Goal: Information Seeking & Learning: Learn about a topic

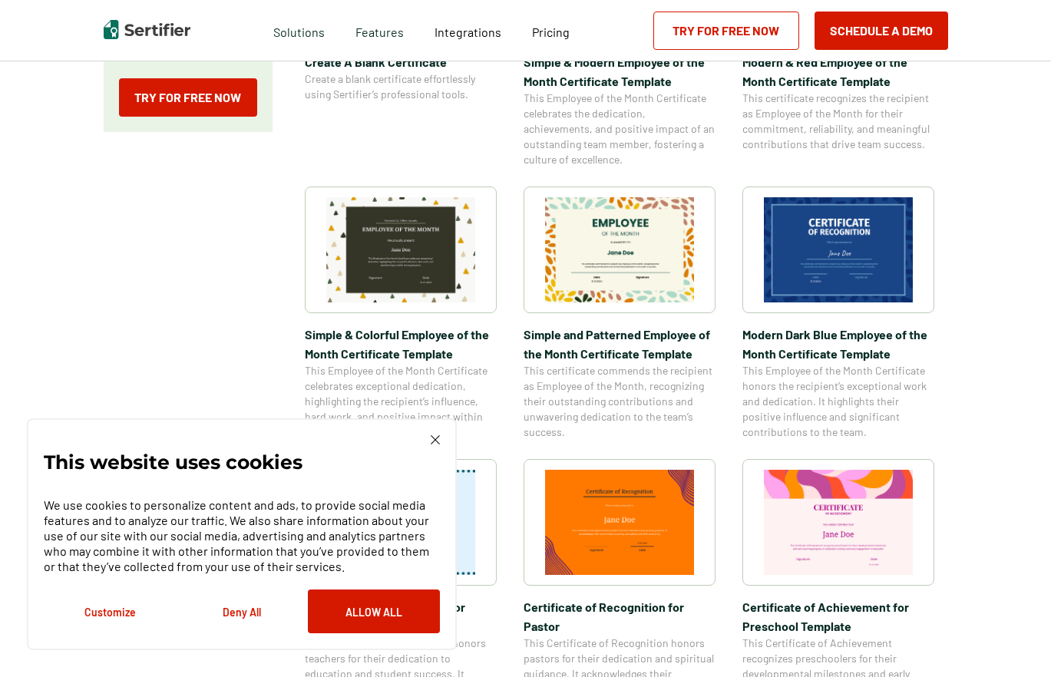
scroll to position [441, 0]
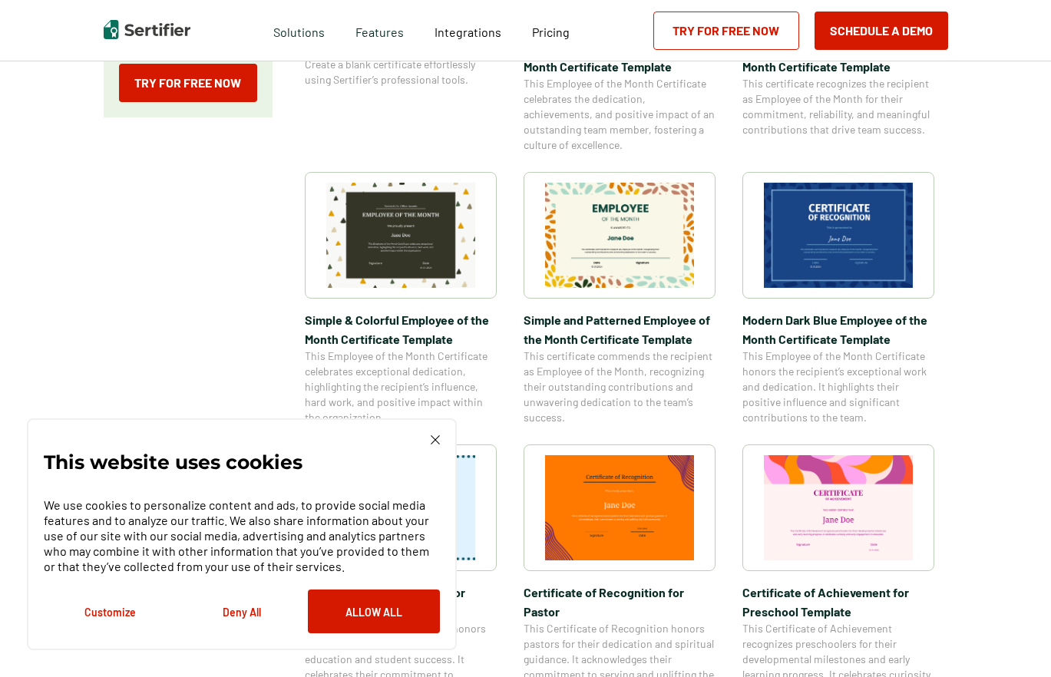
click at [441, 438] on div "This website uses cookies We use cookies to personalize content and ads, to pro…" at bounding box center [242, 534] width 430 height 232
click at [432, 438] on img at bounding box center [435, 439] width 9 height 9
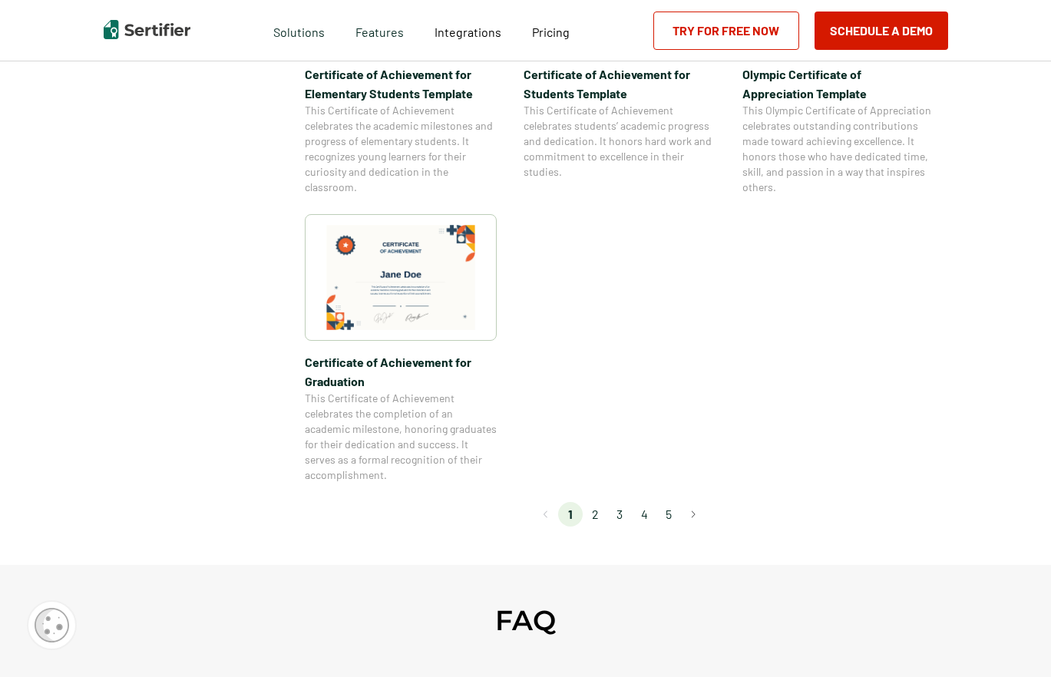
scroll to position [1292, 0]
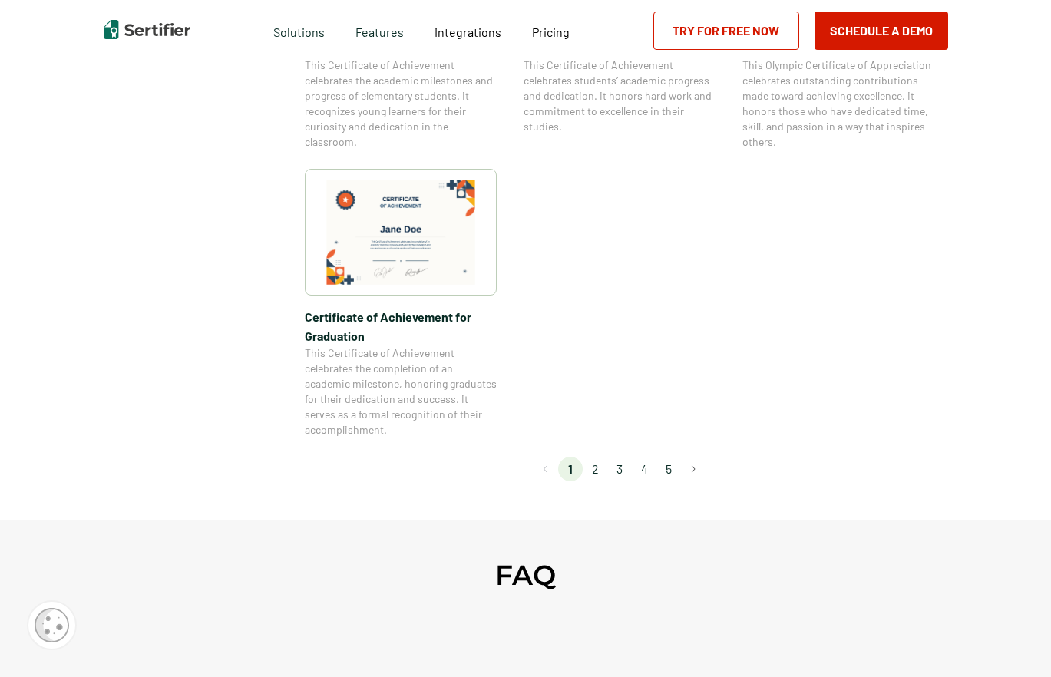
click at [438, 240] on img at bounding box center [400, 232] width 149 height 105
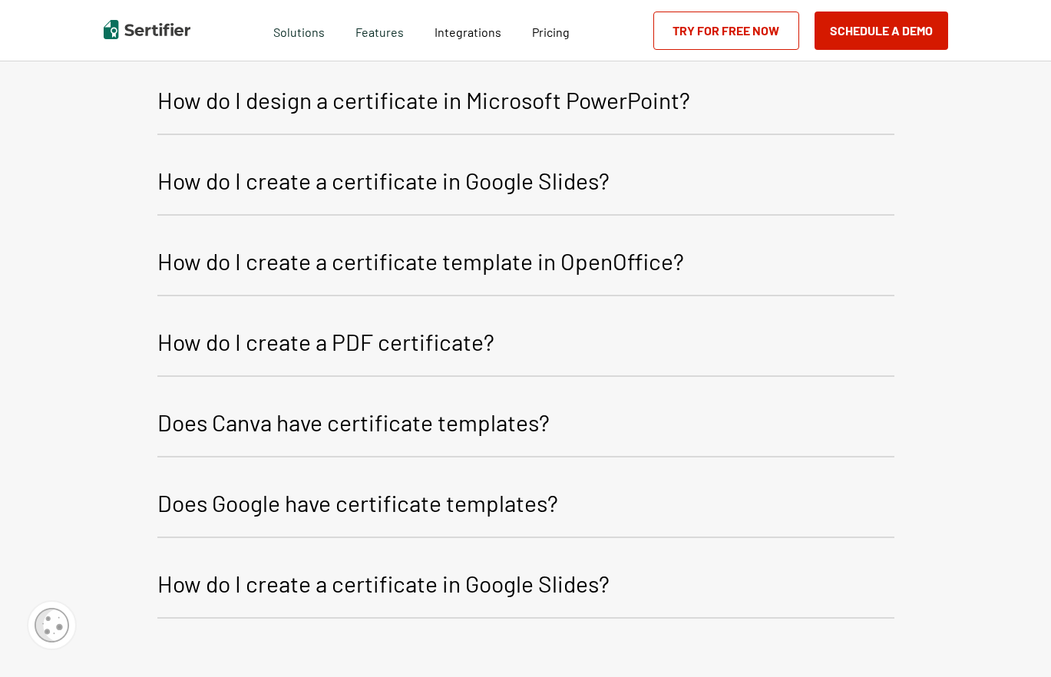
scroll to position [2121, 0]
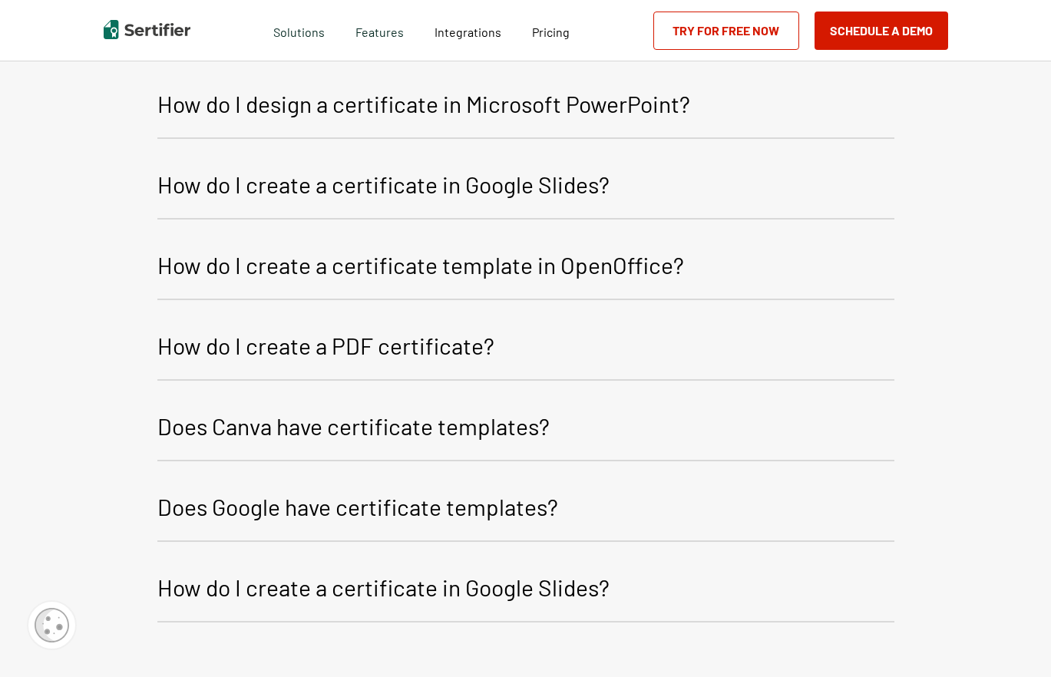
click at [450, 512] on p "Does Google have certificate templates?" at bounding box center [357, 506] width 401 height 37
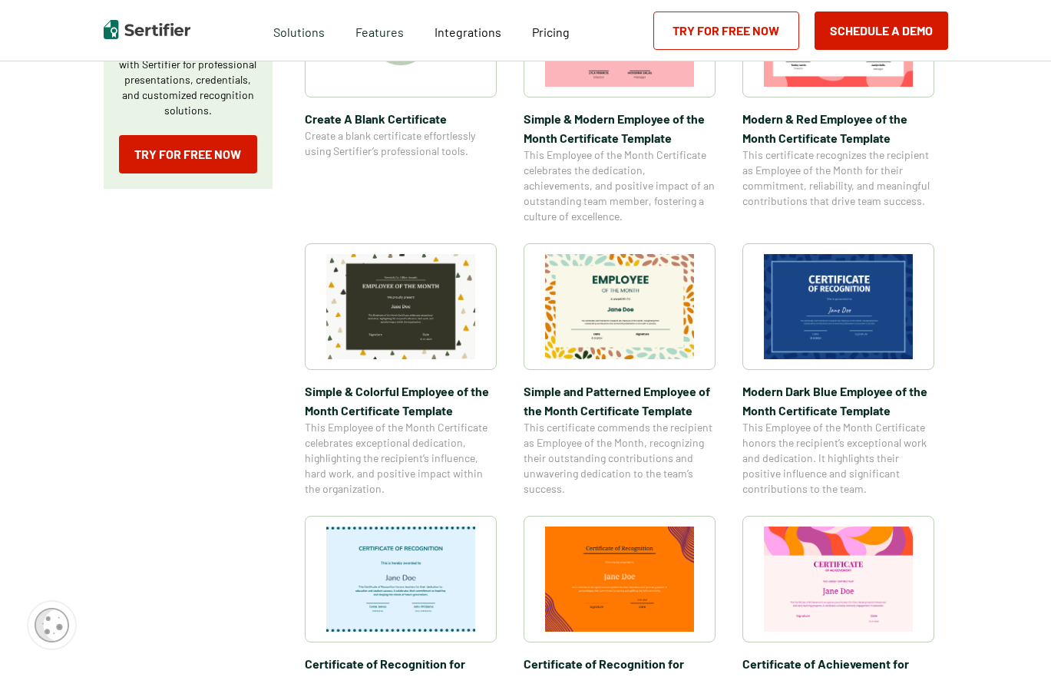
scroll to position [0, 0]
